Goal: Entertainment & Leisure: Consume media (video, audio)

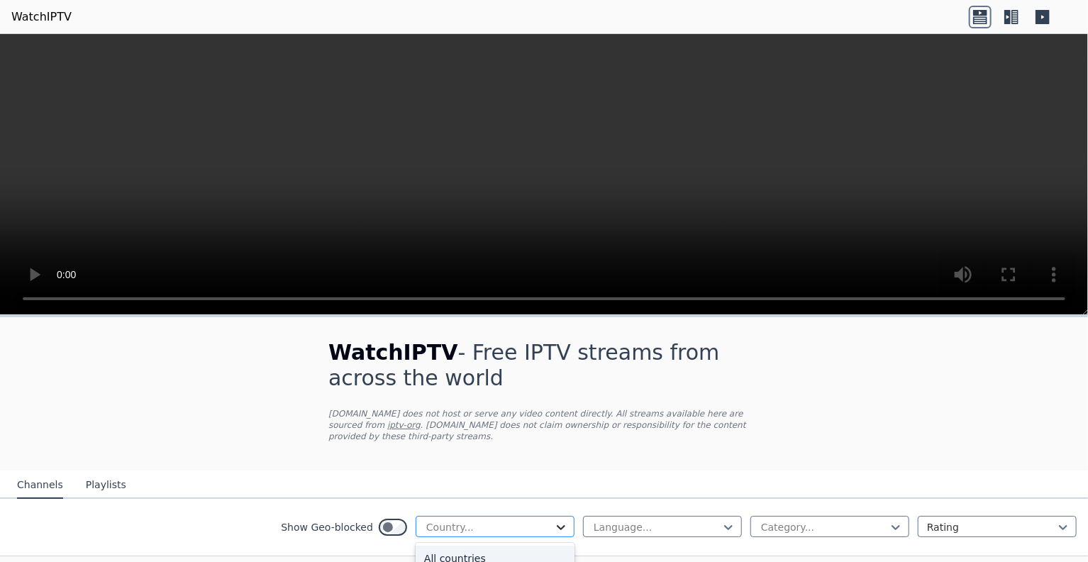
click at [557, 525] on icon at bounding box center [561, 527] width 9 height 5
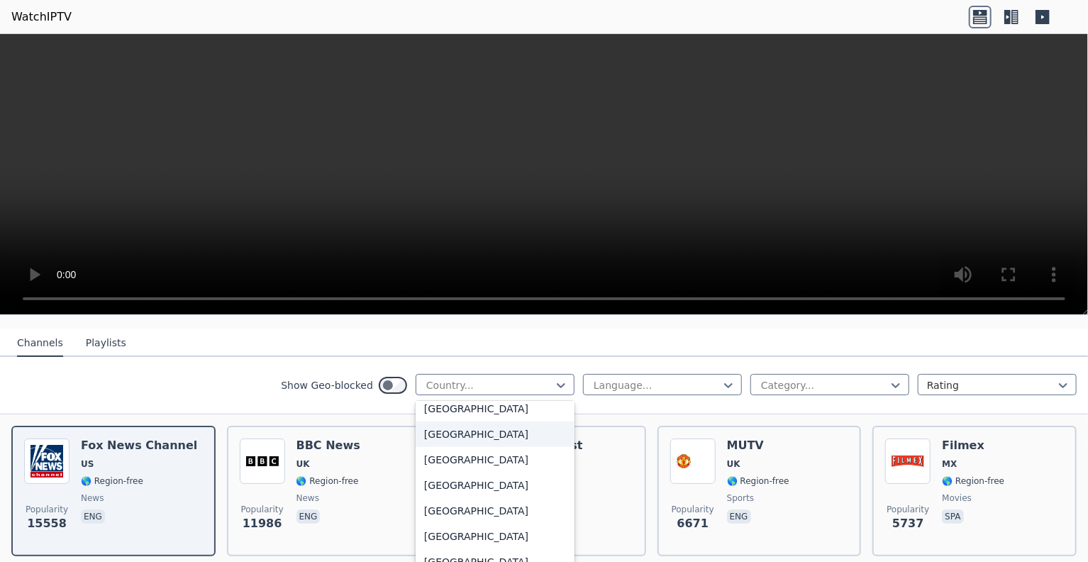
scroll to position [780, 0]
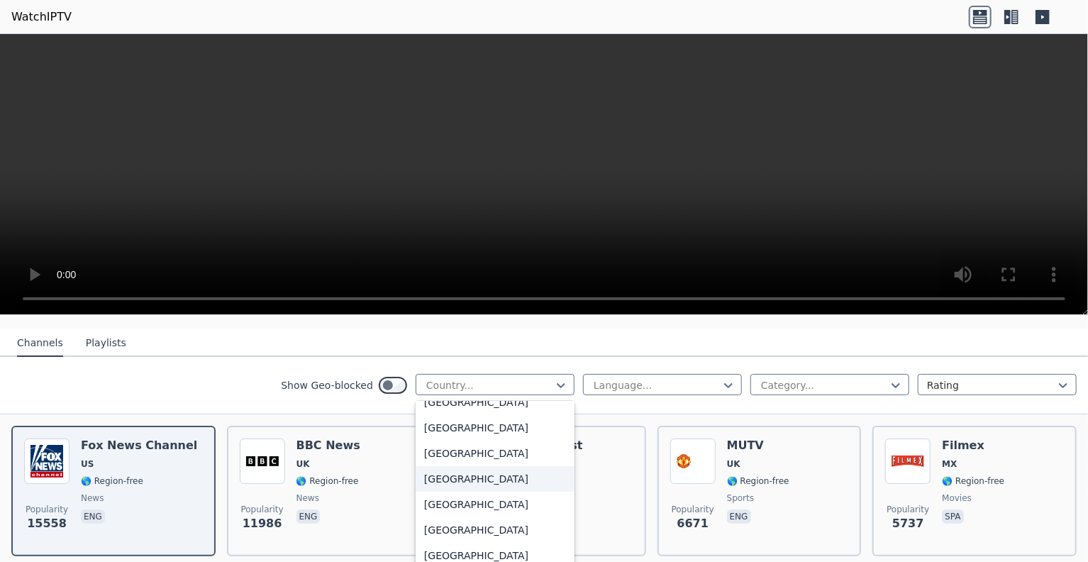
click at [428, 466] on div "[GEOGRAPHIC_DATA]" at bounding box center [495, 479] width 159 height 26
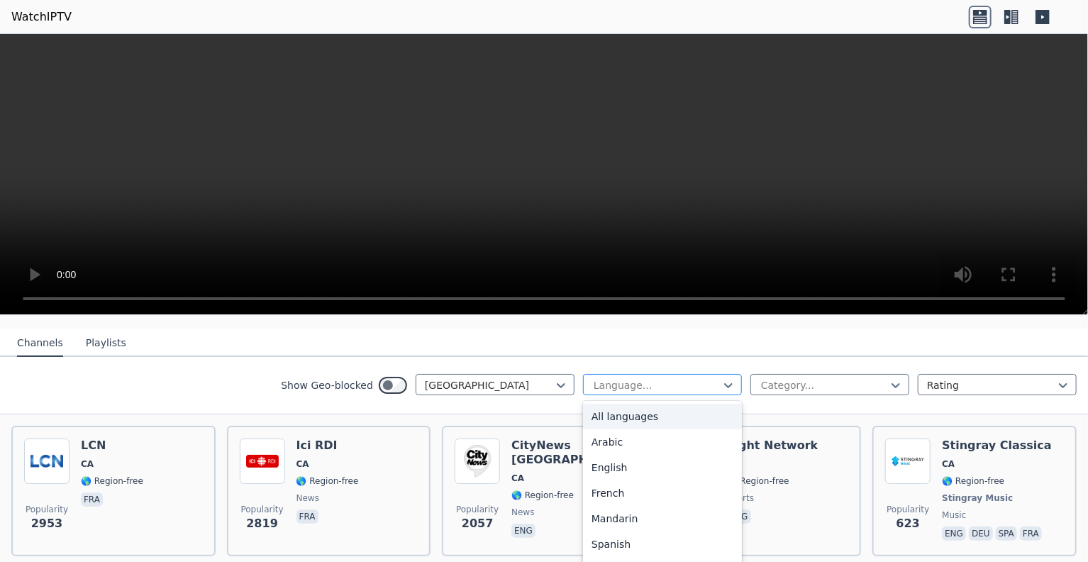
click at [667, 378] on div at bounding box center [656, 385] width 129 height 14
click at [631, 460] on div "English" at bounding box center [662, 468] width 159 height 26
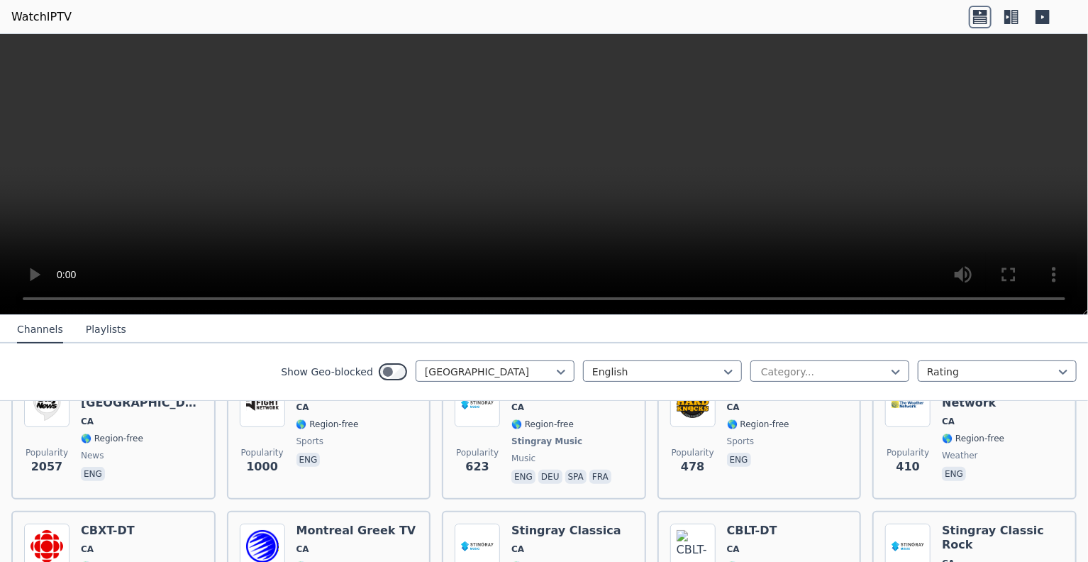
scroll to position [142, 0]
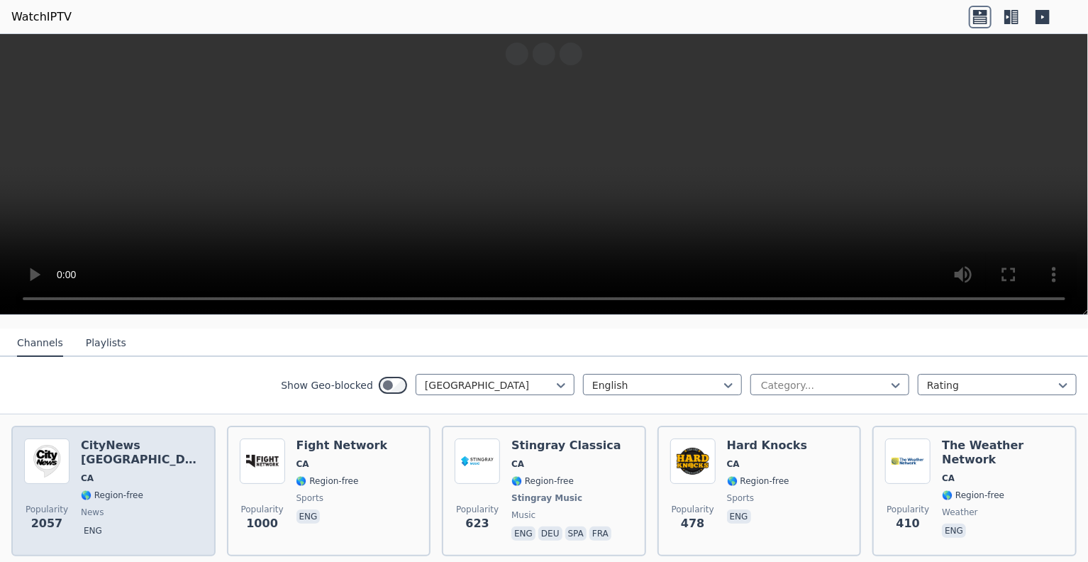
click at [128, 506] on span "news" at bounding box center [142, 511] width 122 height 11
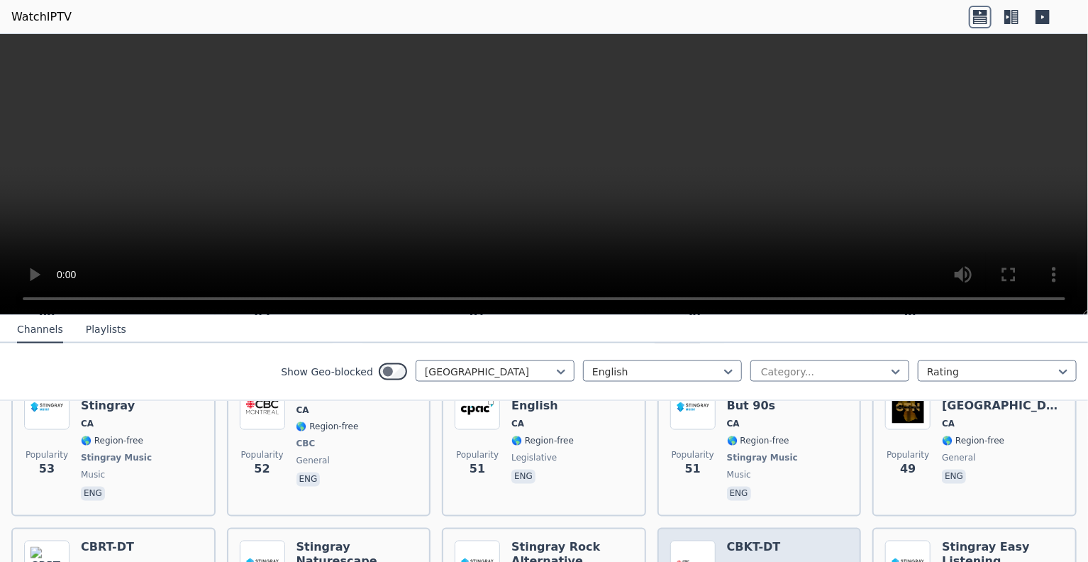
scroll to position [1277, 0]
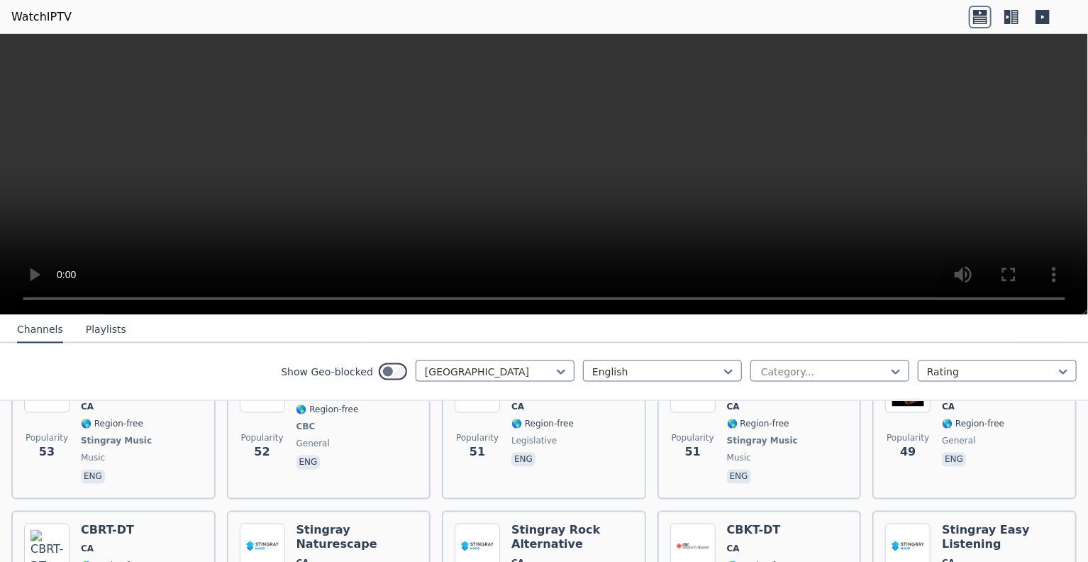
click at [982, 20] on icon at bounding box center [980, 17] width 23 height 23
click at [99, 330] on button "Playlists" at bounding box center [106, 329] width 40 height 27
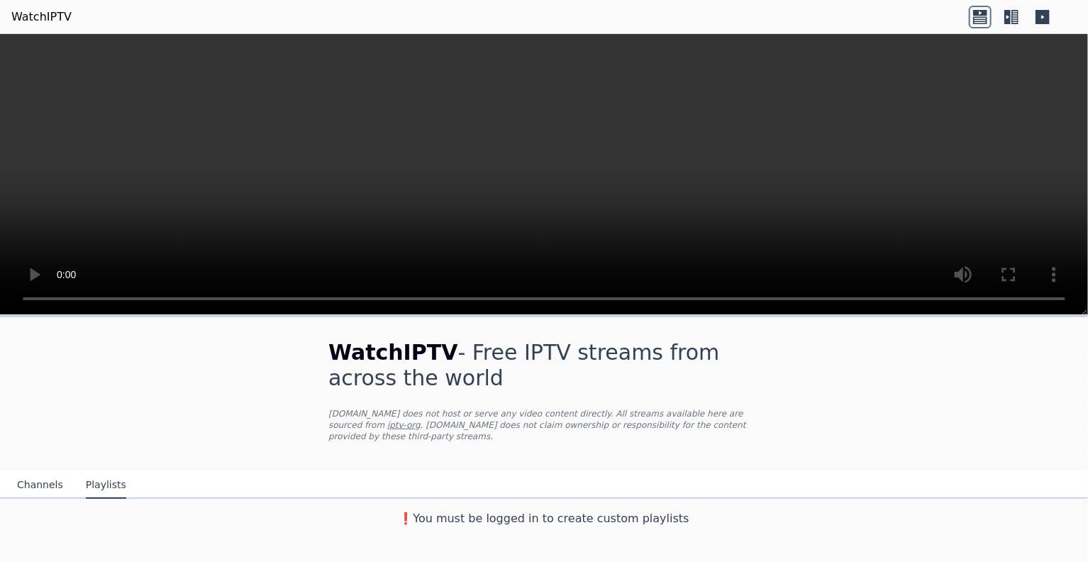
click at [34, 475] on button "Channels" at bounding box center [40, 485] width 46 height 27
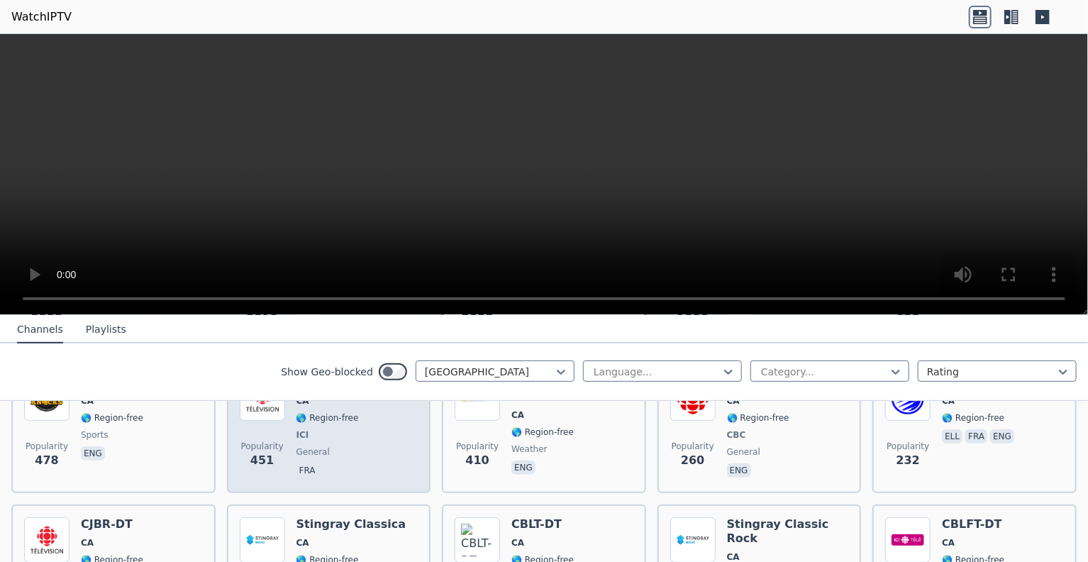
scroll to position [355, 0]
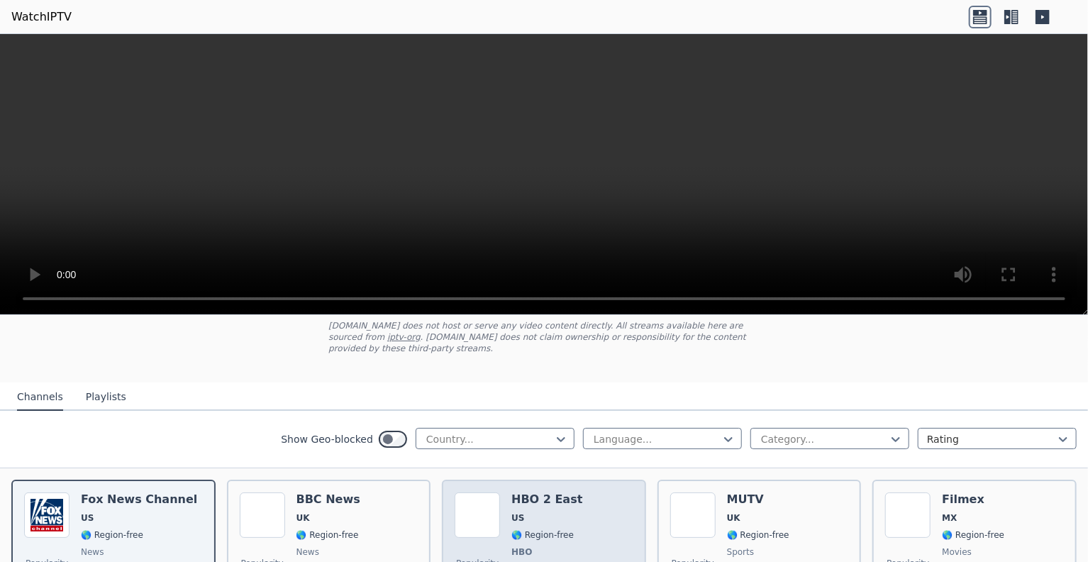
scroll to position [71, 0]
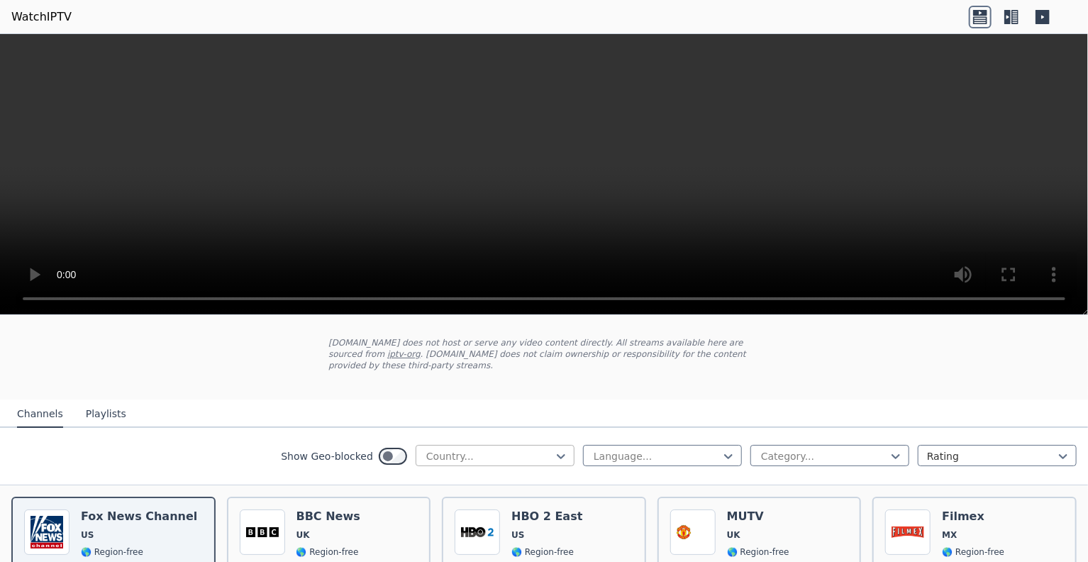
click at [530, 449] on div at bounding box center [489, 456] width 129 height 14
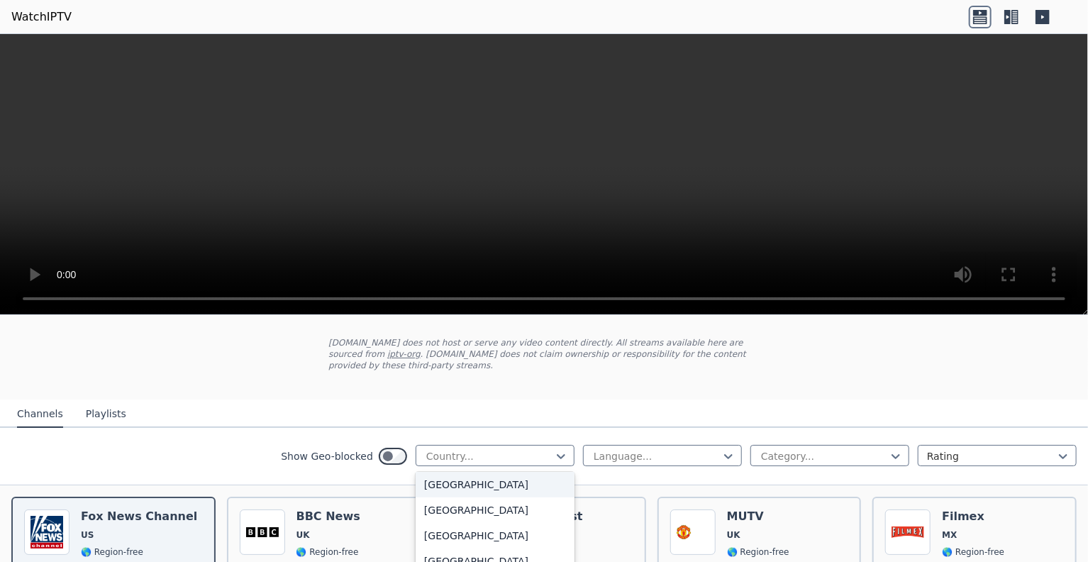
scroll to position [851, 0]
click at [438, 466] on div "[GEOGRAPHIC_DATA]" at bounding box center [495, 479] width 159 height 26
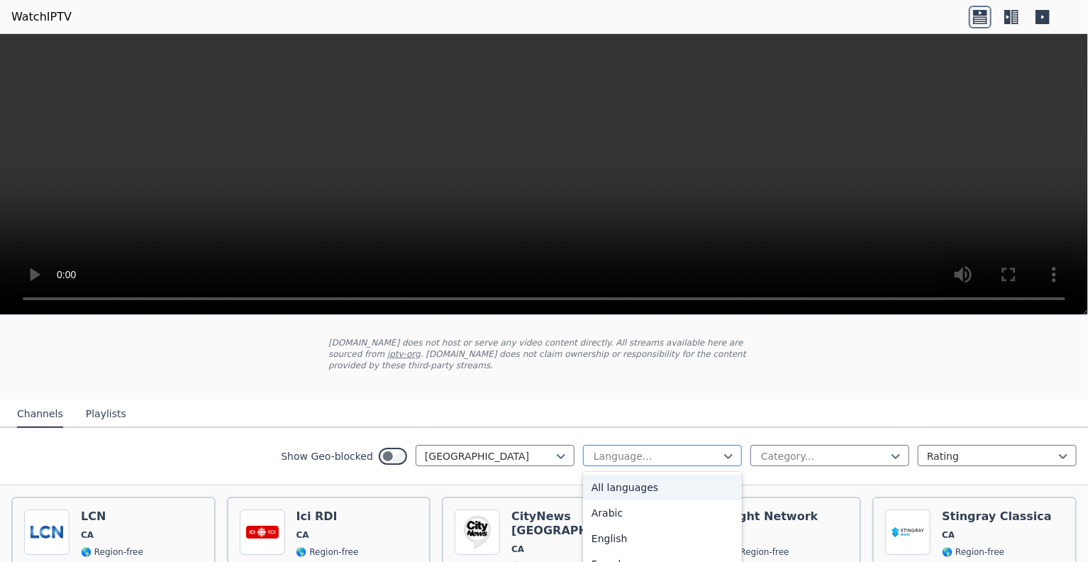
click at [613, 449] on div at bounding box center [656, 456] width 129 height 14
click at [604, 526] on div "English" at bounding box center [662, 539] width 159 height 26
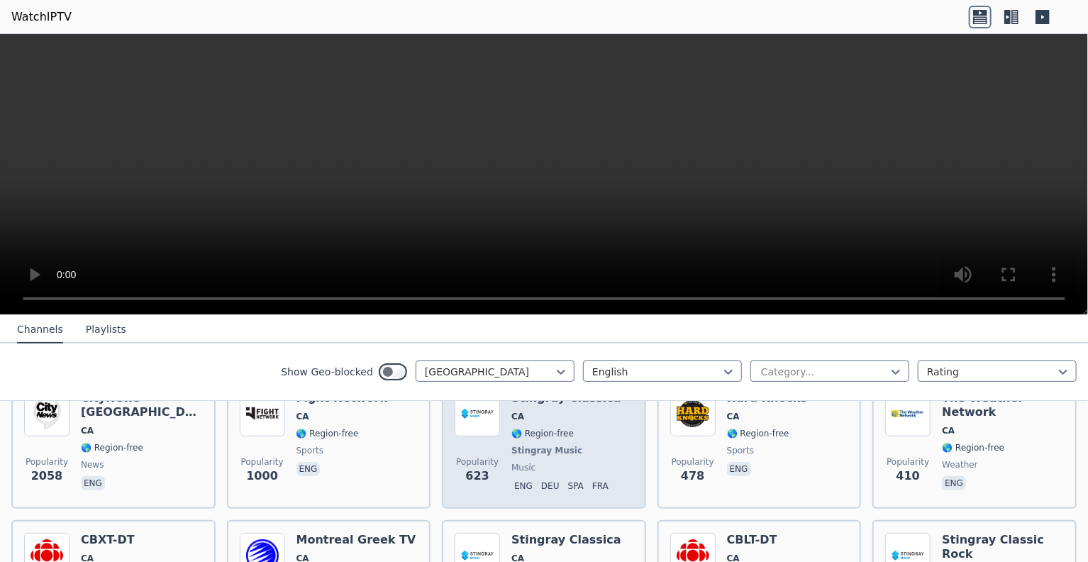
scroll to position [142, 0]
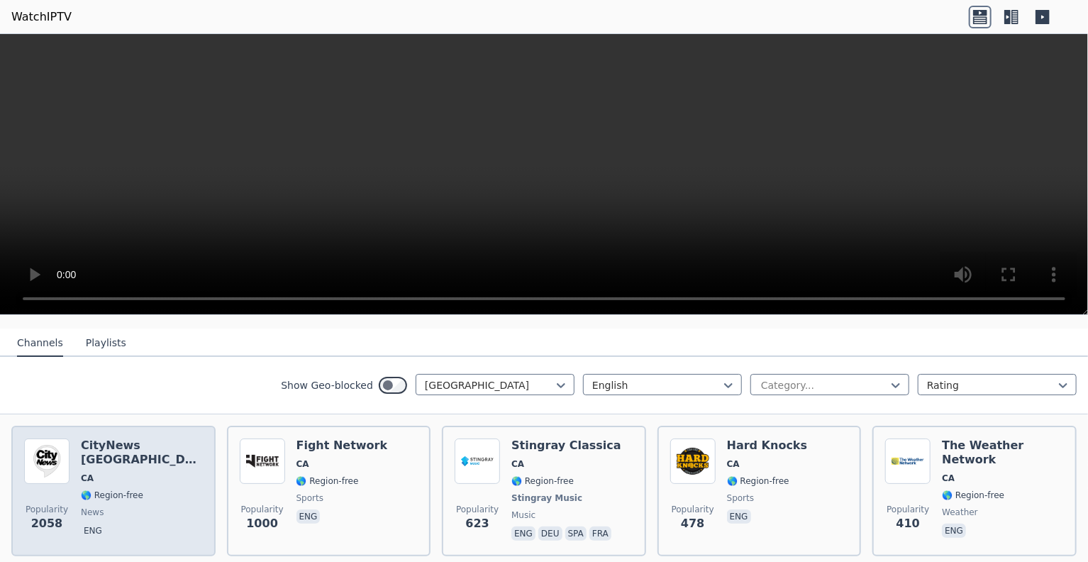
click at [99, 438] on h6 "CityNews [GEOGRAPHIC_DATA]" at bounding box center [142, 452] width 122 height 28
click at [137, 494] on div "CityNews [GEOGRAPHIC_DATA] [GEOGRAPHIC_DATA] 🌎 Region-free news eng" at bounding box center [142, 490] width 122 height 105
